Goal: Navigation & Orientation: Find specific page/section

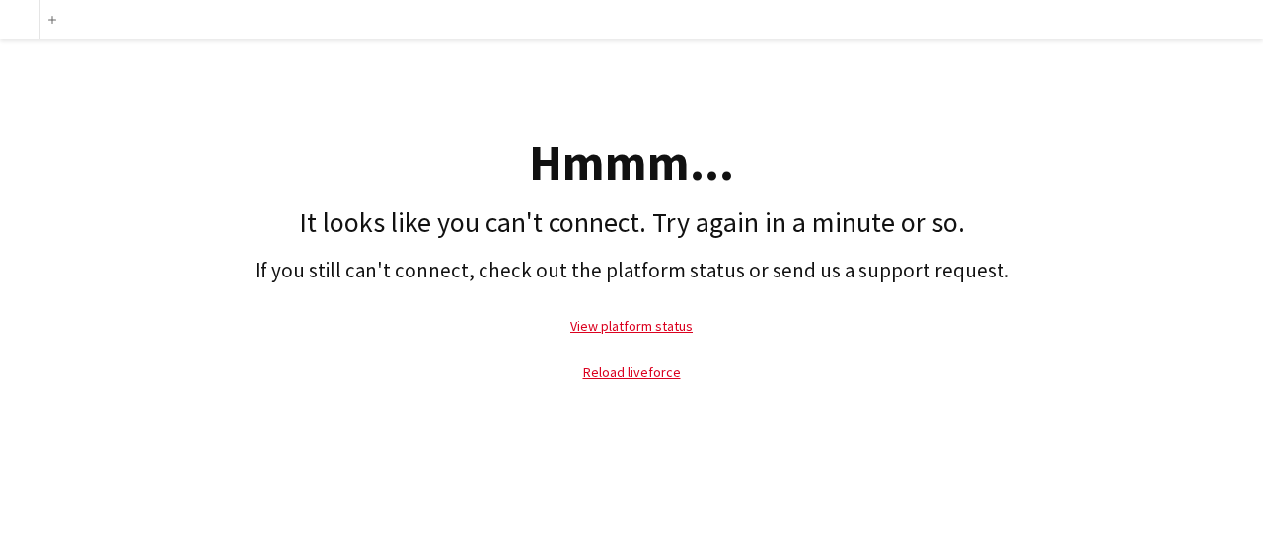
drag, startPoint x: 1127, startPoint y: 224, endPoint x: 1069, endPoint y: 222, distance: 57.3
click at [1127, 224] on h1 "It looks like you can't connect. Try again in a minute or so." at bounding box center [631, 223] width 1243 height 34
click at [635, 372] on link "Reload liveforce" at bounding box center [632, 372] width 98 height 18
click at [638, 400] on div "Hmmm... It looks like you can't connect. Try again in a minute or so. If you st…" at bounding box center [631, 221] width 1263 height 365
click at [632, 373] on link "Reload liveforce" at bounding box center [632, 372] width 98 height 18
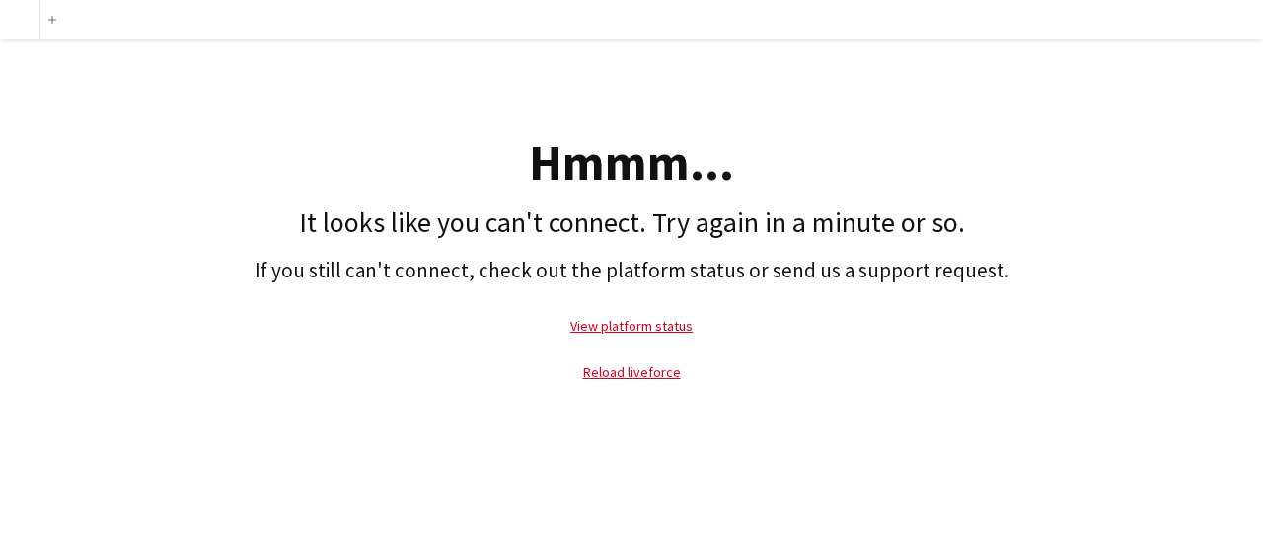
click at [603, 417] on div "Add Hmmm... It looks like you can't connect. Try again in a minute or so. If yo…" at bounding box center [631, 276] width 1263 height 552
